Goal: Information Seeking & Learning: Learn about a topic

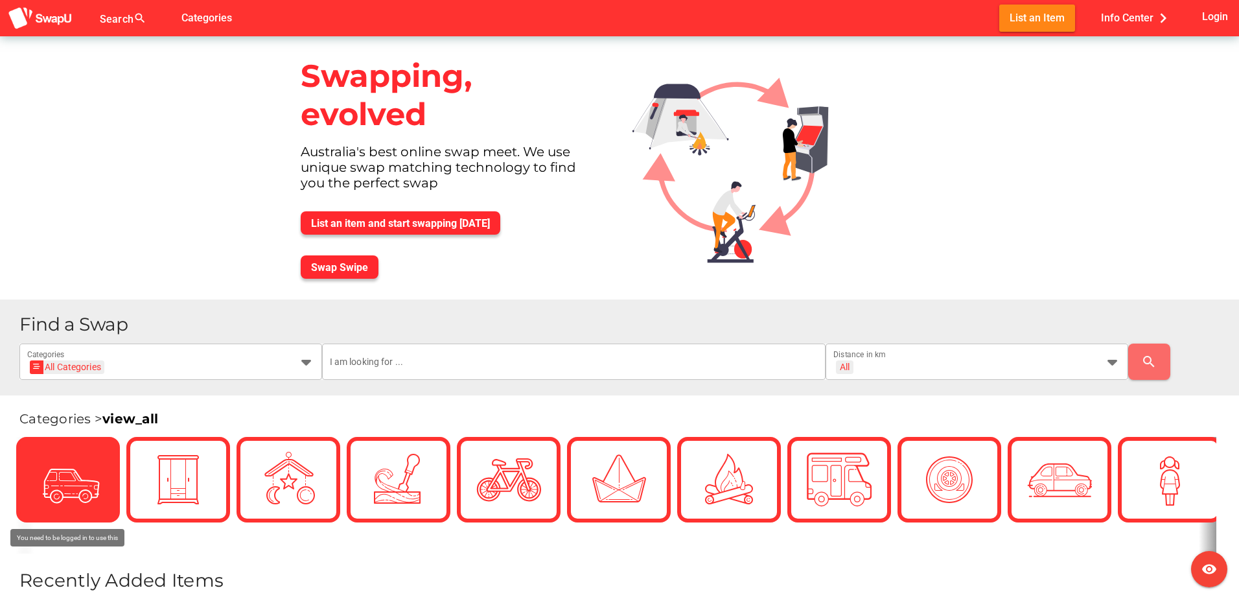
click at [64, 470] on icon at bounding box center [67, 479] width 45 height 45
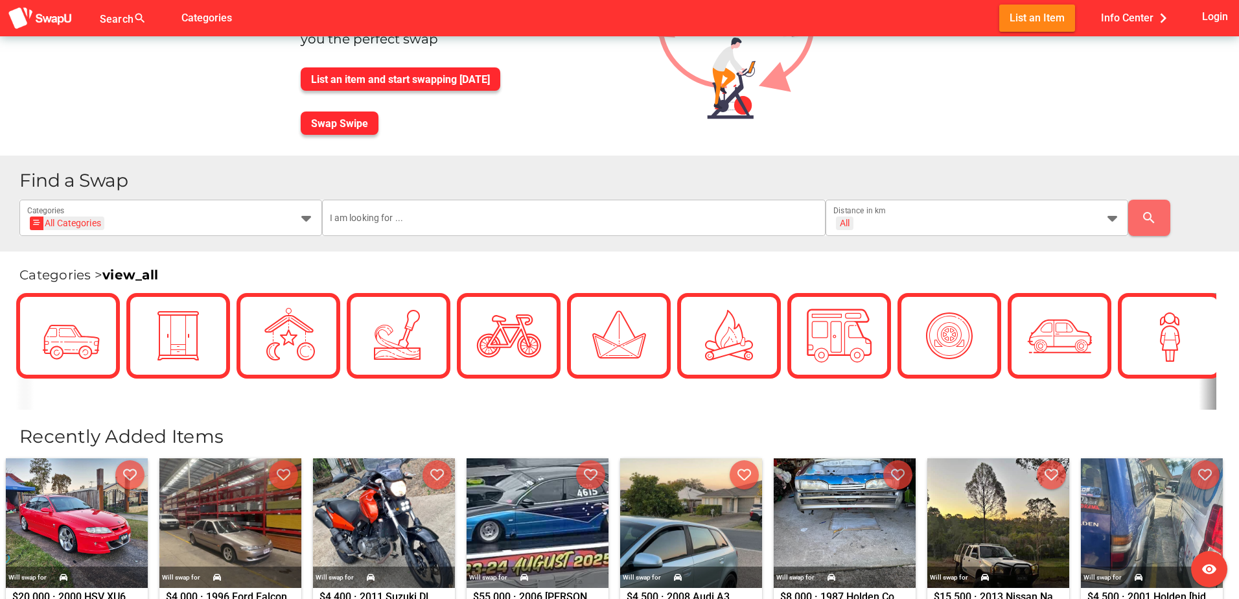
scroll to position [194, 0]
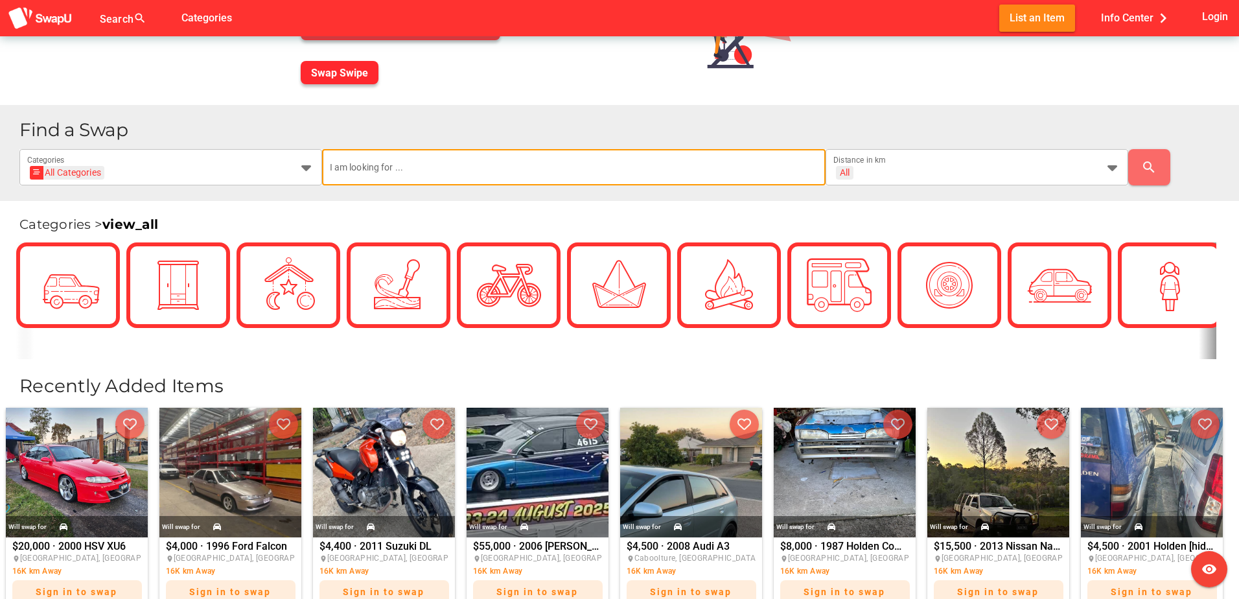
click at [478, 159] on input "text" at bounding box center [574, 167] width 489 height 36
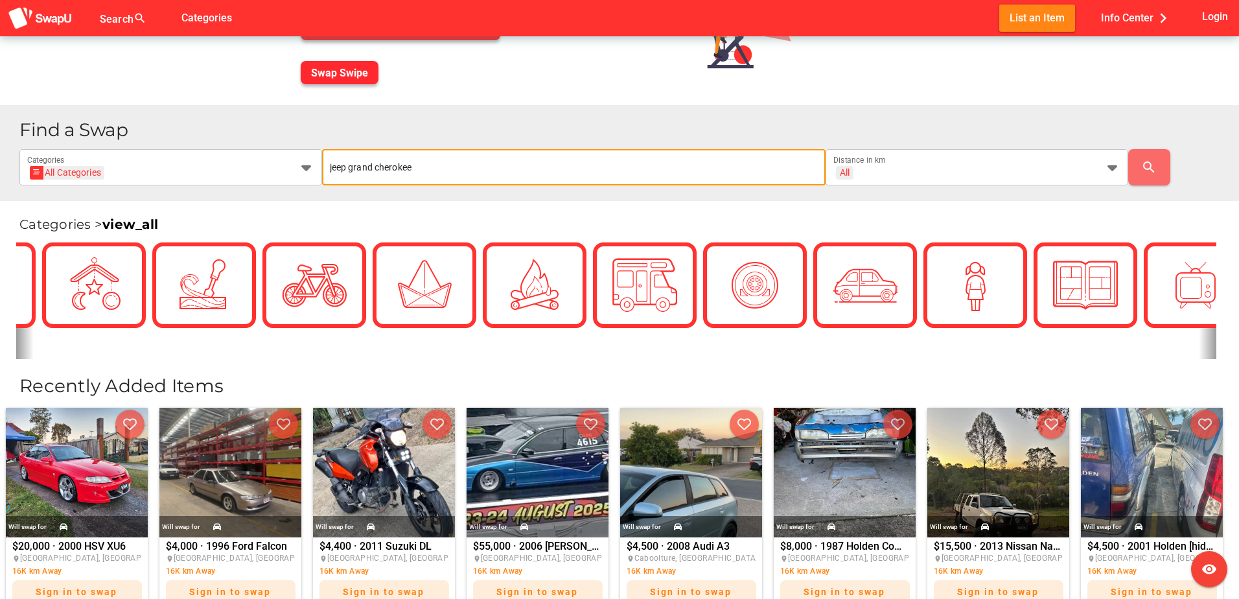
type input "jeep grand cherokee"
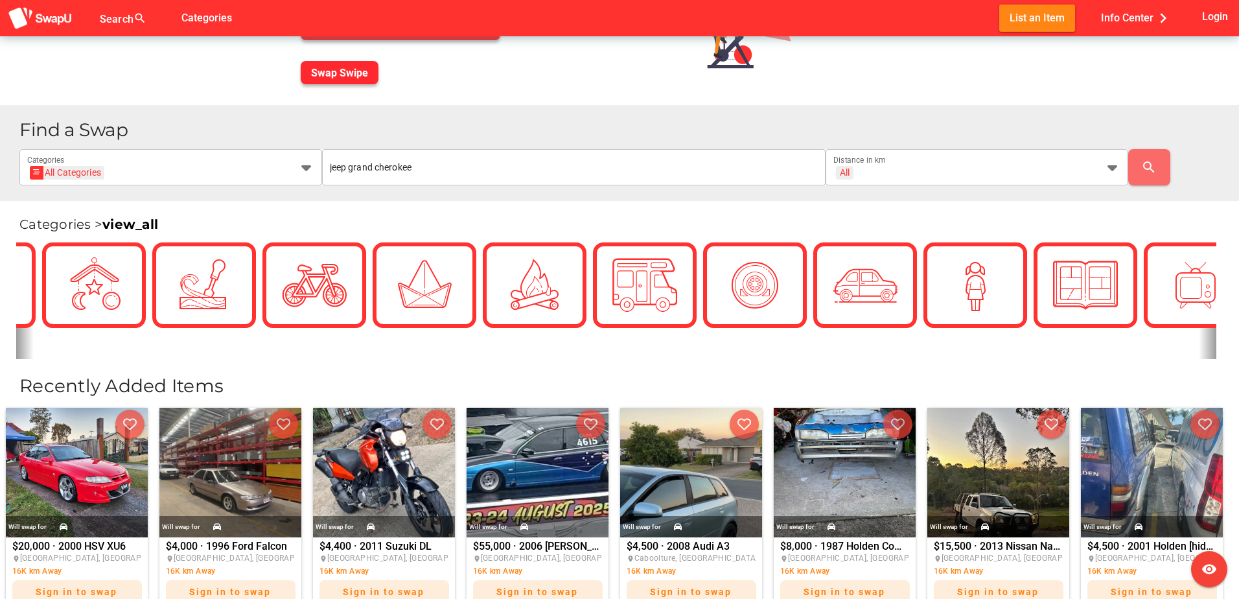
click at [578, 147] on div "Find a Swap All Categories All Categories Categories jeep grand cherokee All + …" at bounding box center [623, 153] width 1209 height 65
click at [538, 165] on input "jeep grand cherokee" at bounding box center [574, 167] width 489 height 36
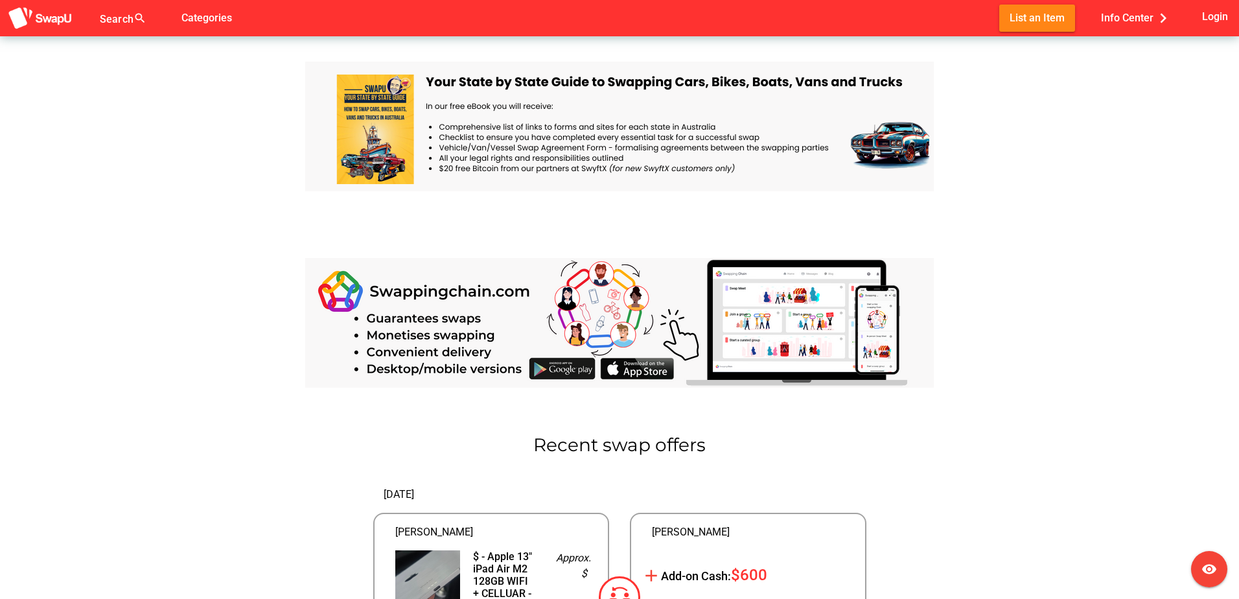
scroll to position [842, 0]
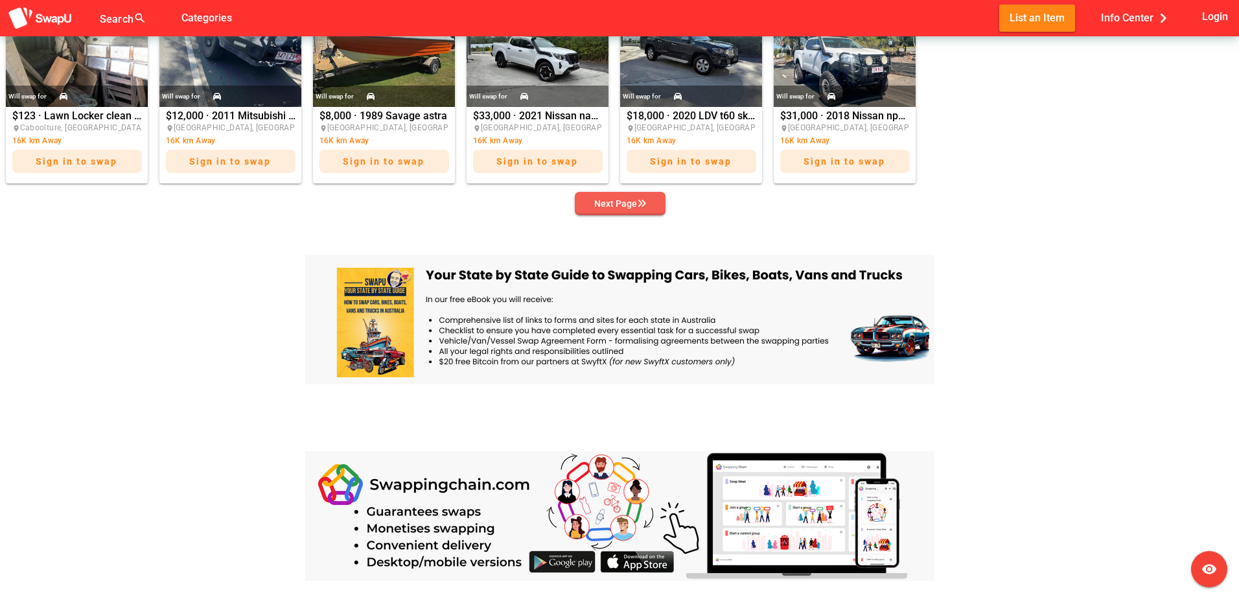
click at [623, 209] on div "Next Page" at bounding box center [620, 204] width 52 height 16
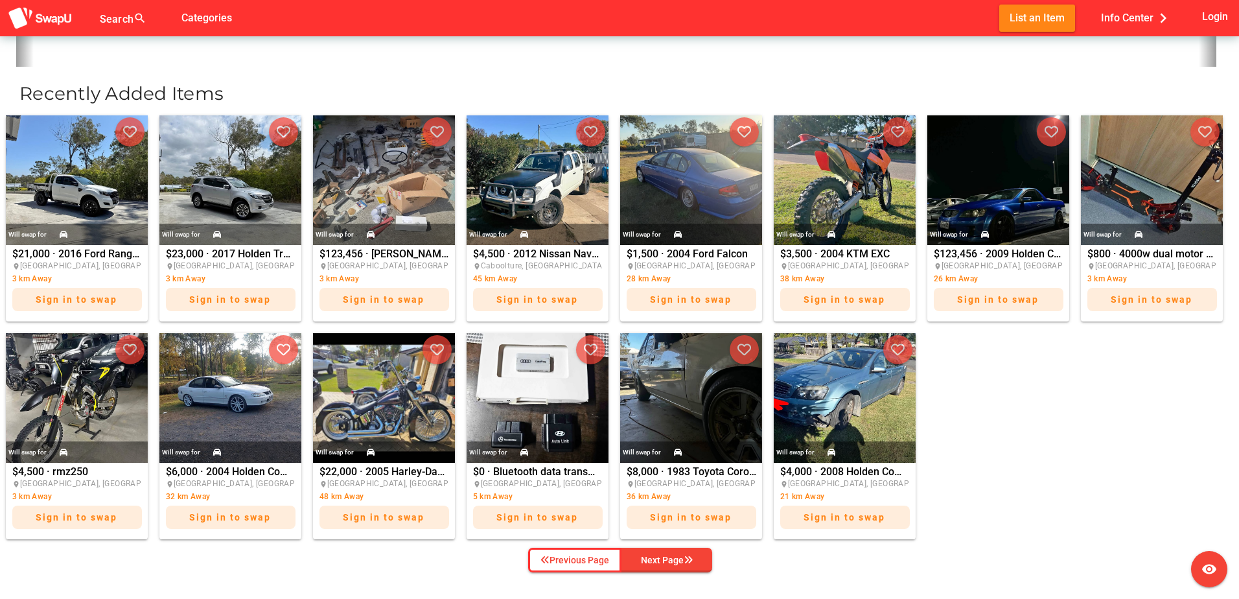
scroll to position [518, 0]
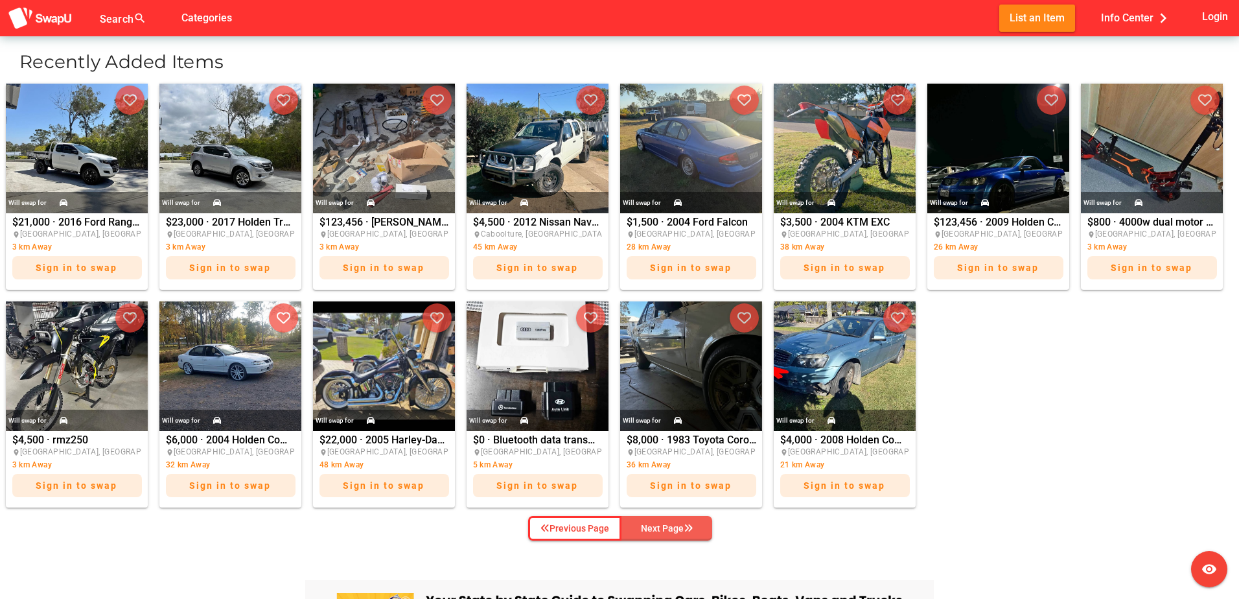
click at [685, 530] on icon "button" at bounding box center [688, 528] width 9 height 9
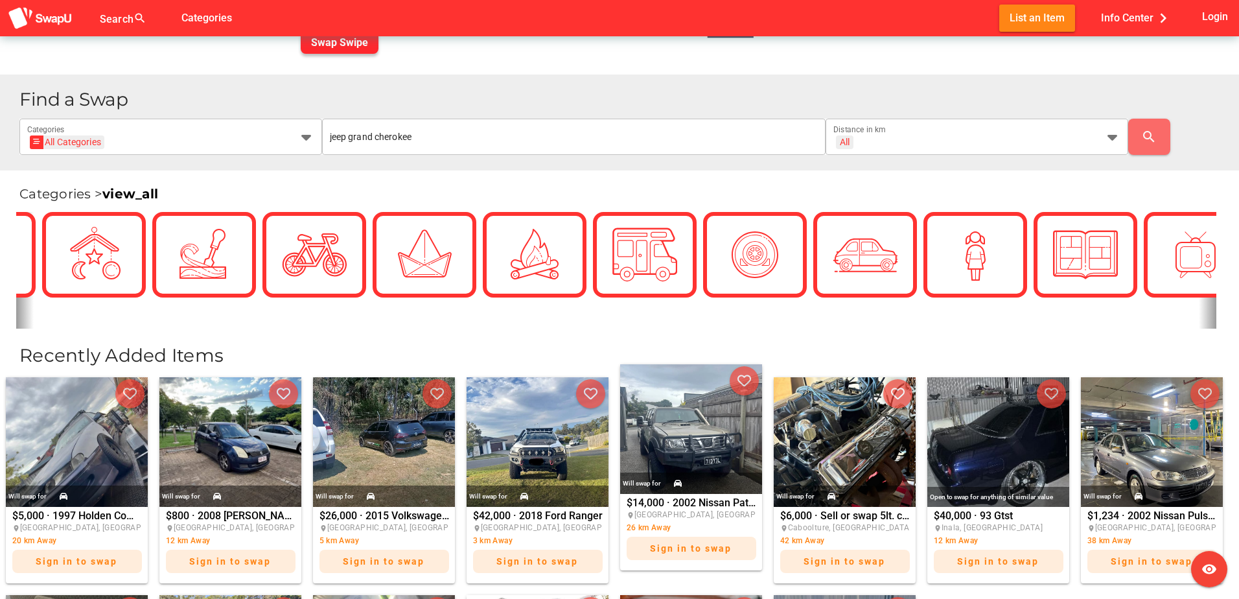
scroll to position [194, 0]
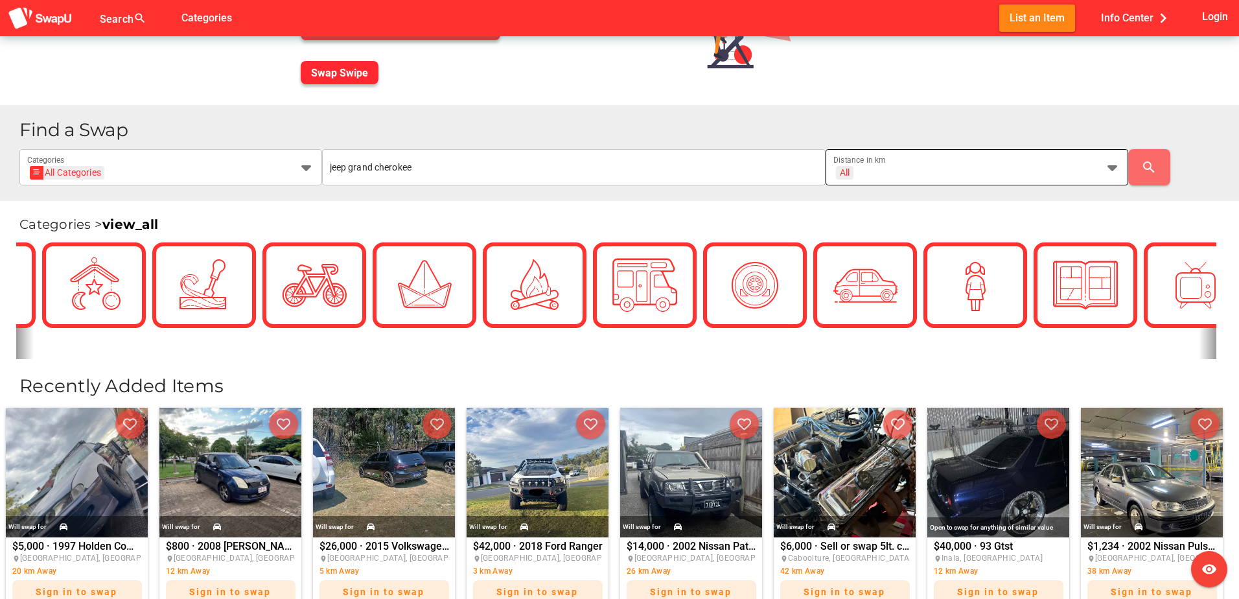
click at [1079, 159] on div "All + All Distance in km" at bounding box center [965, 167] width 264 height 36
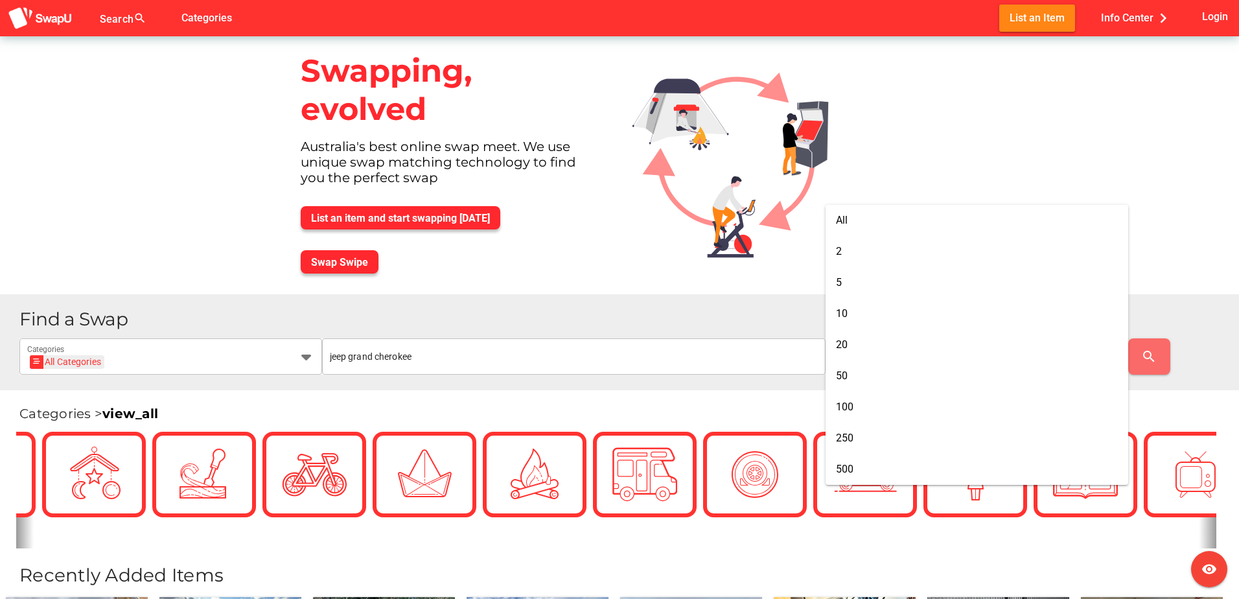
scroll to position [0, 0]
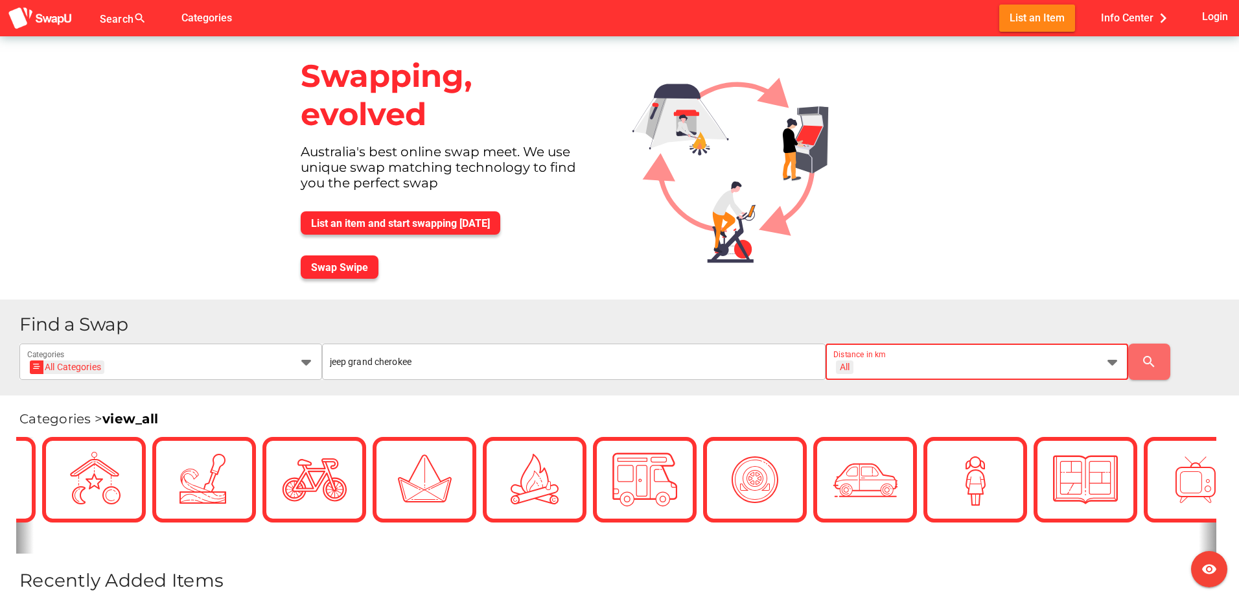
click at [1236, 319] on div "Find a Swap All Categories All Categories Categories jeep grand cherokee All + …" at bounding box center [619, 347] width 1239 height 96
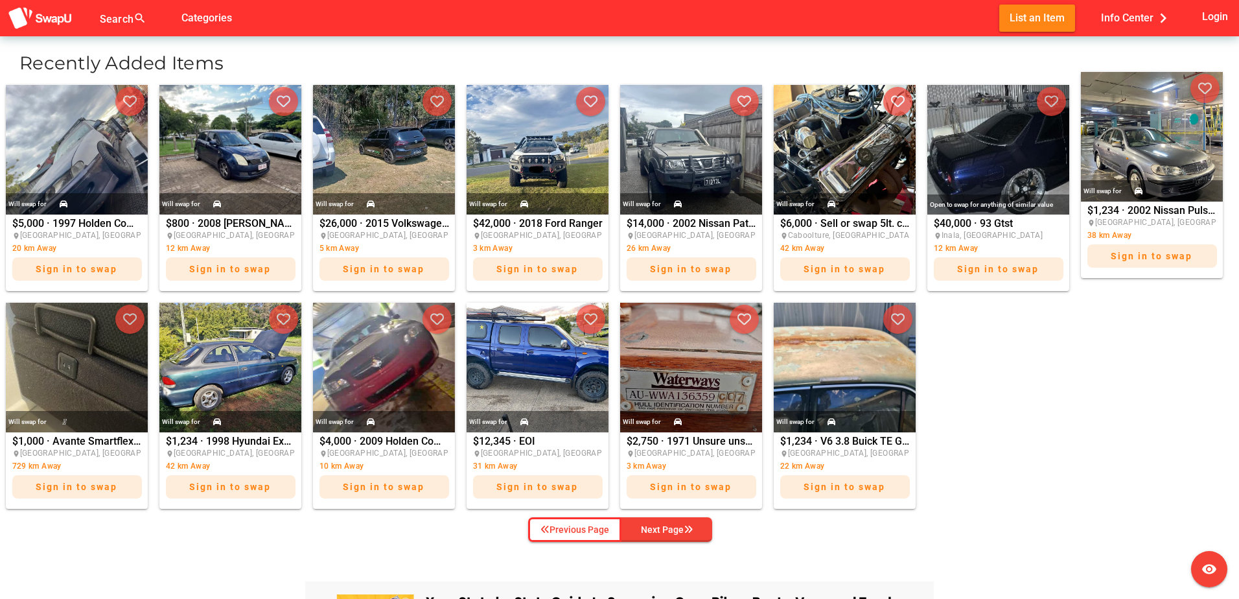
scroll to position [518, 0]
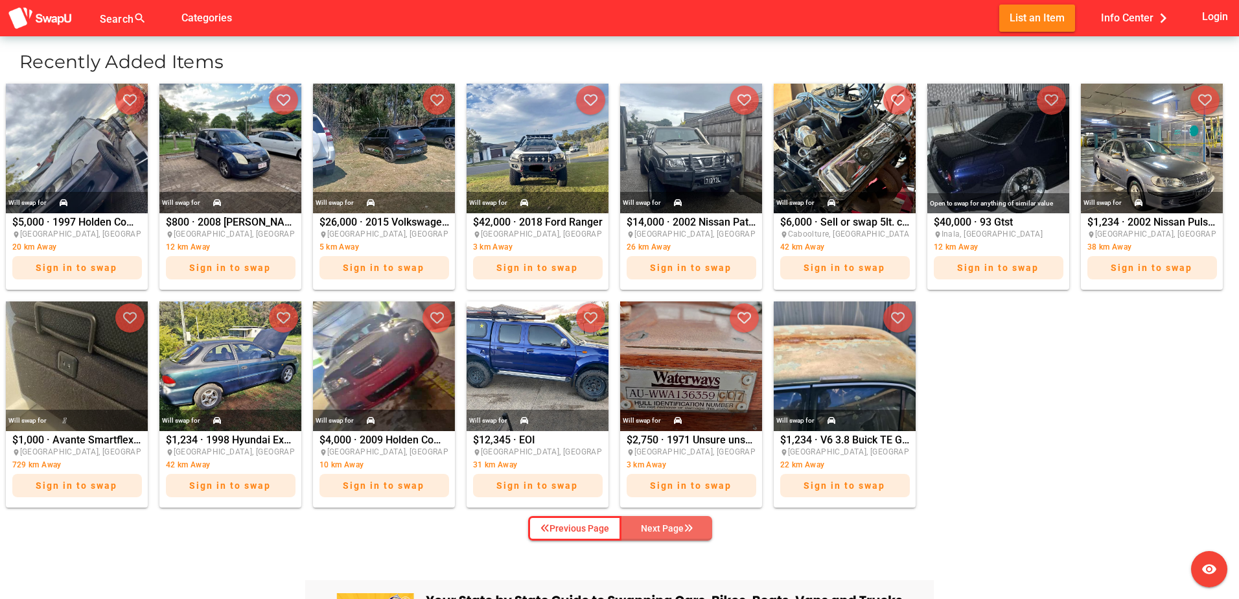
click at [692, 531] on icon "button" at bounding box center [688, 528] width 9 height 9
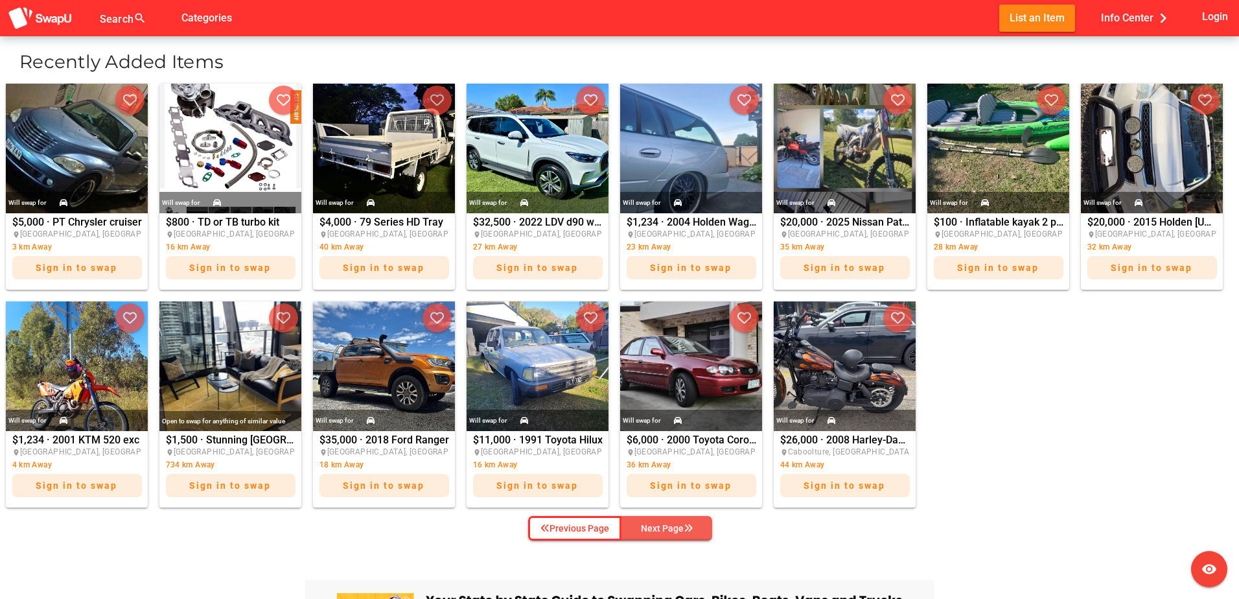
click at [692, 531] on icon "button" at bounding box center [688, 528] width 9 height 9
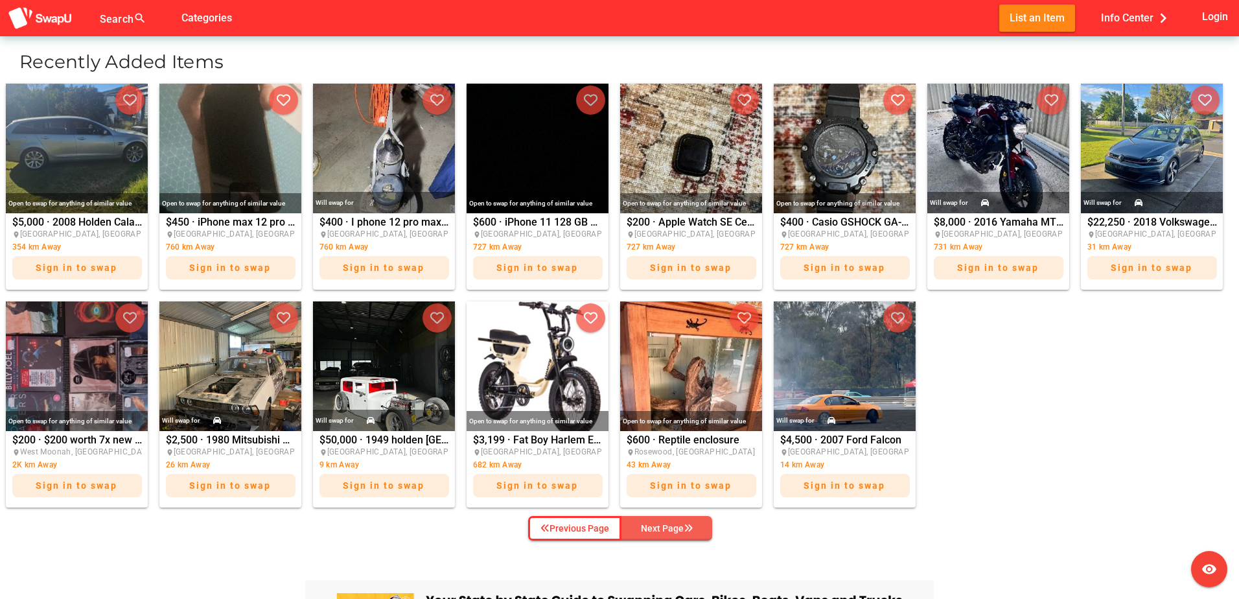
click at [692, 531] on icon "button" at bounding box center [688, 528] width 9 height 9
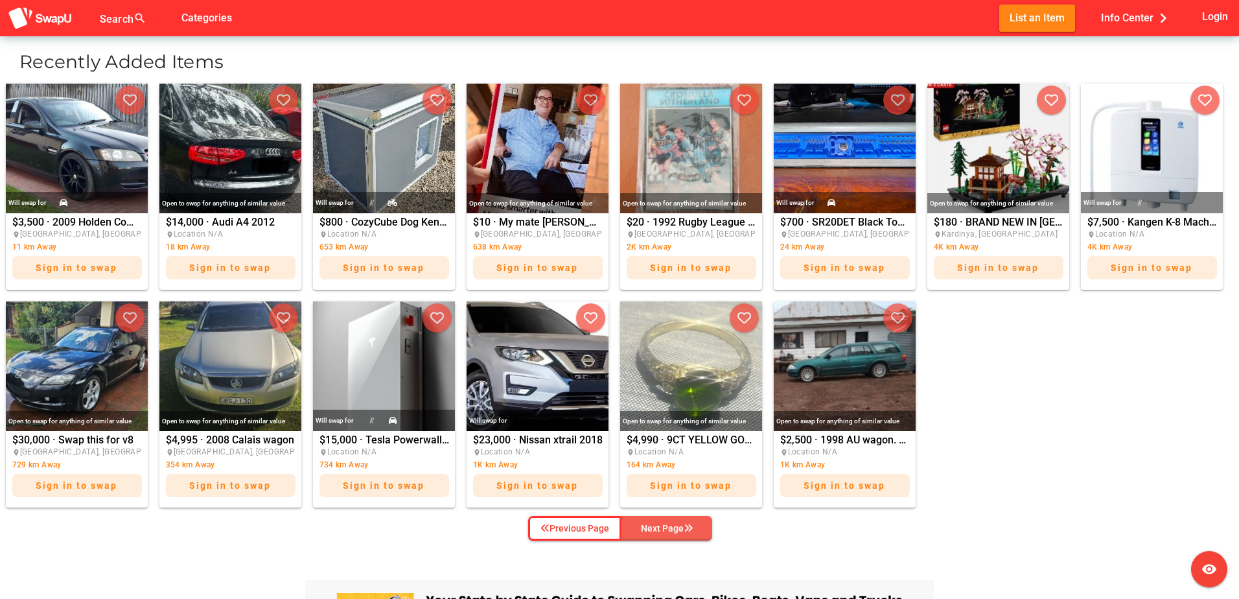
click at [692, 531] on icon "button" at bounding box center [688, 528] width 9 height 9
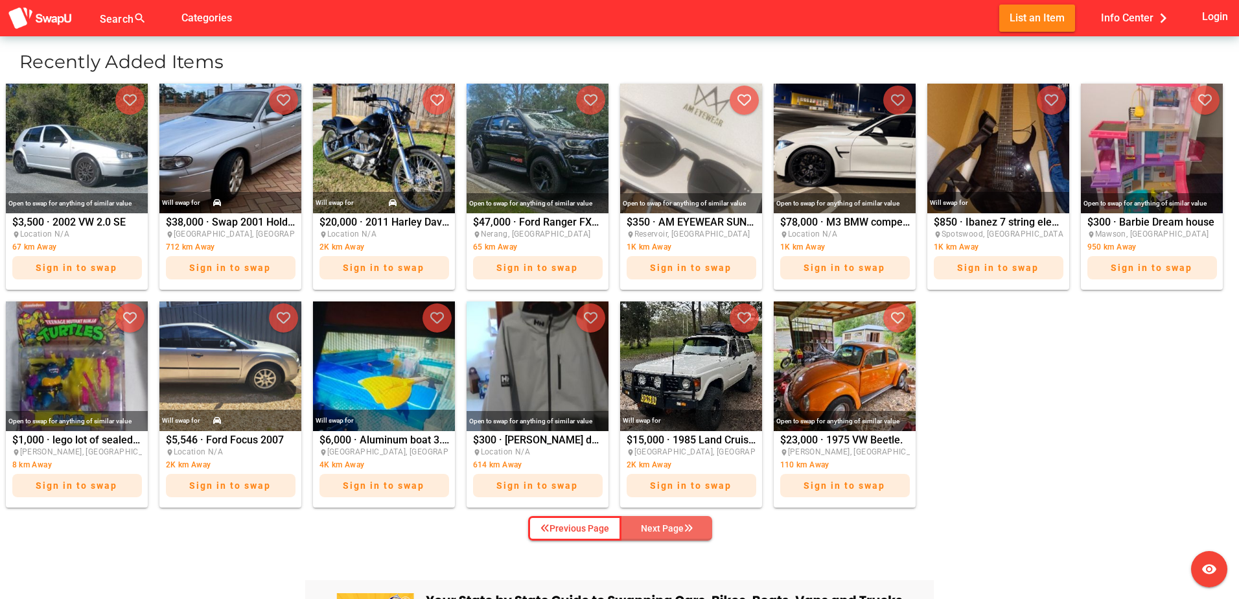
click at [692, 531] on icon "button" at bounding box center [688, 528] width 9 height 9
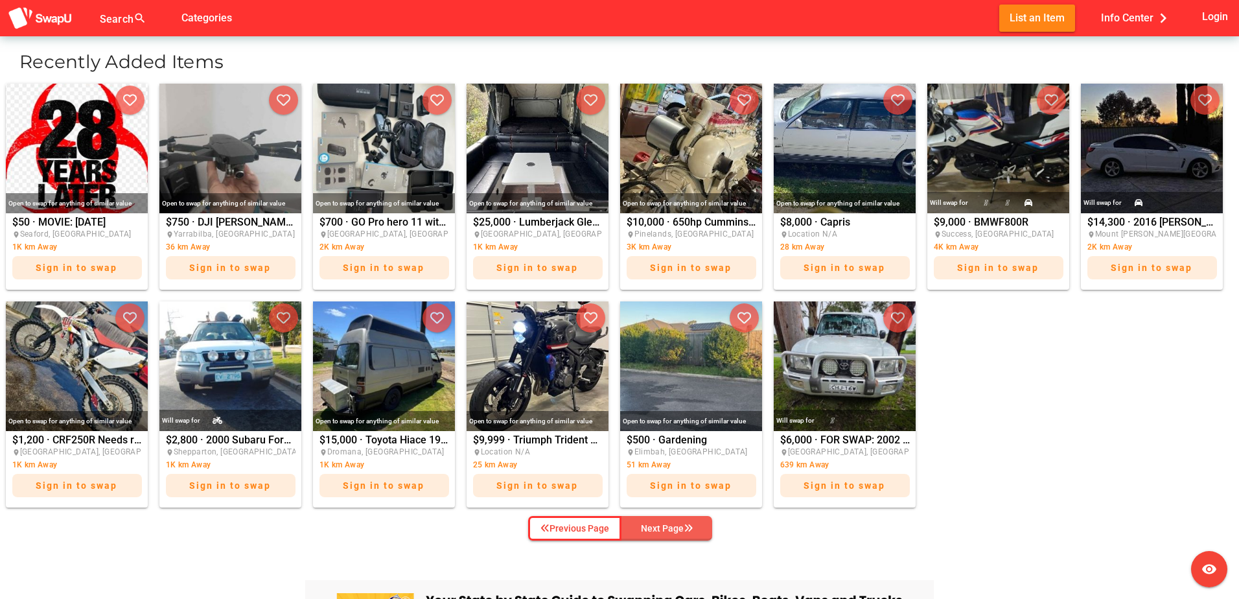
click at [692, 531] on icon "button" at bounding box center [688, 528] width 9 height 9
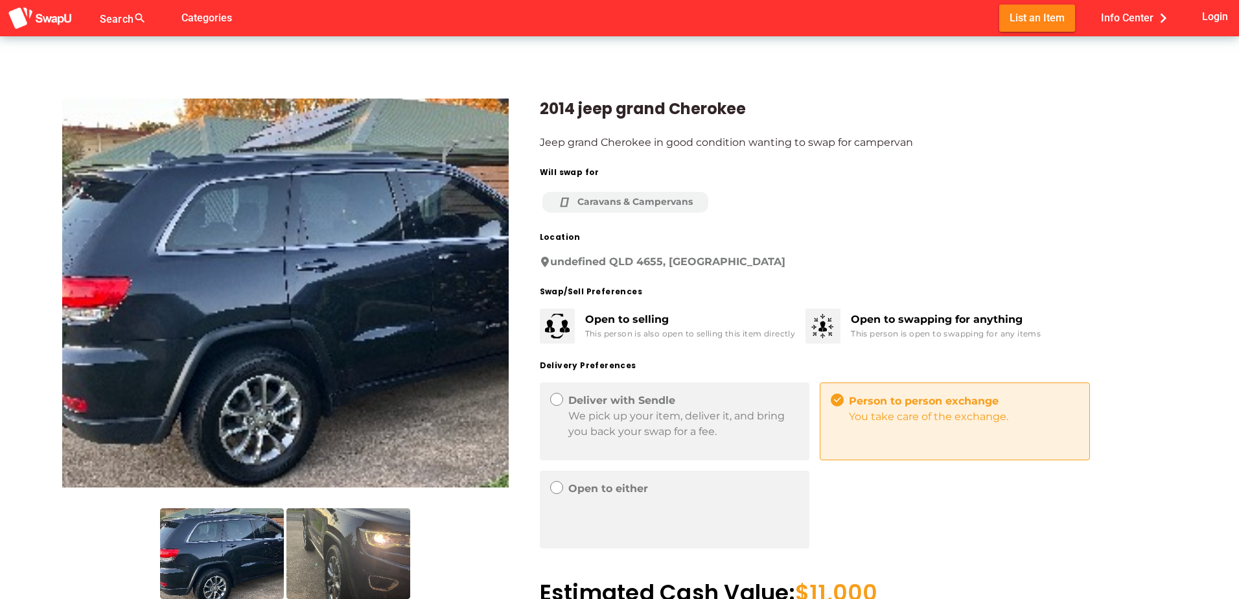
click at [373, 248] on img at bounding box center [285, 292] width 446 height 389
click at [362, 525] on img at bounding box center [348, 553] width 124 height 91
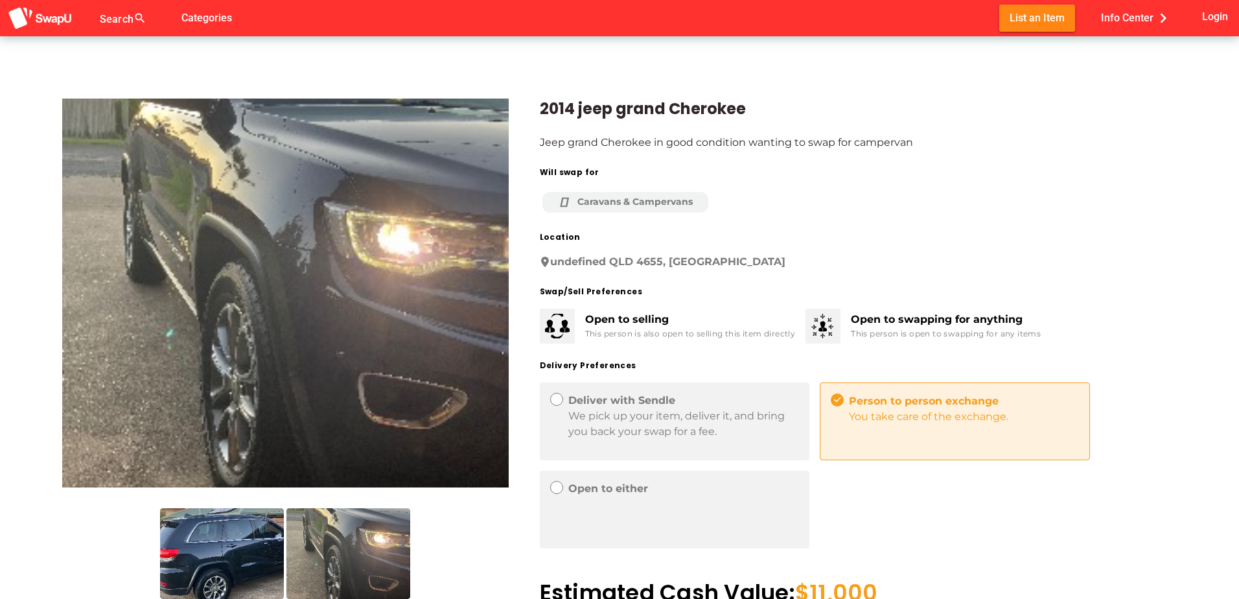
click at [447, 294] on img at bounding box center [285, 292] width 446 height 389
